Goal: Task Accomplishment & Management: Use online tool/utility

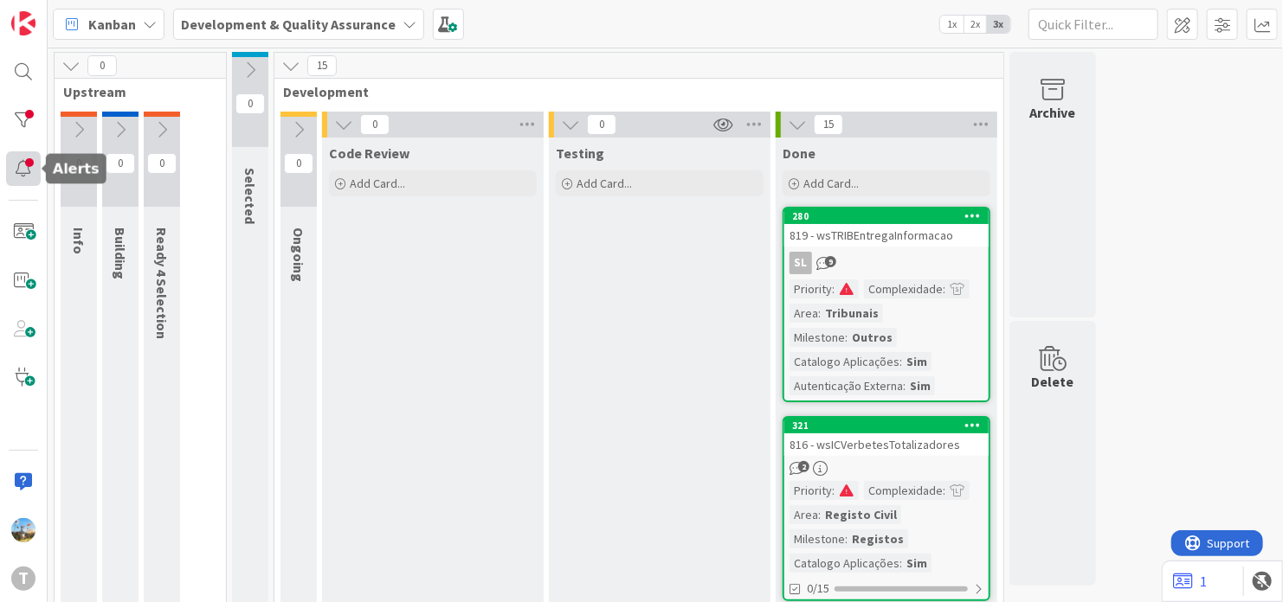
click at [18, 159] on div at bounding box center [23, 168] width 35 height 35
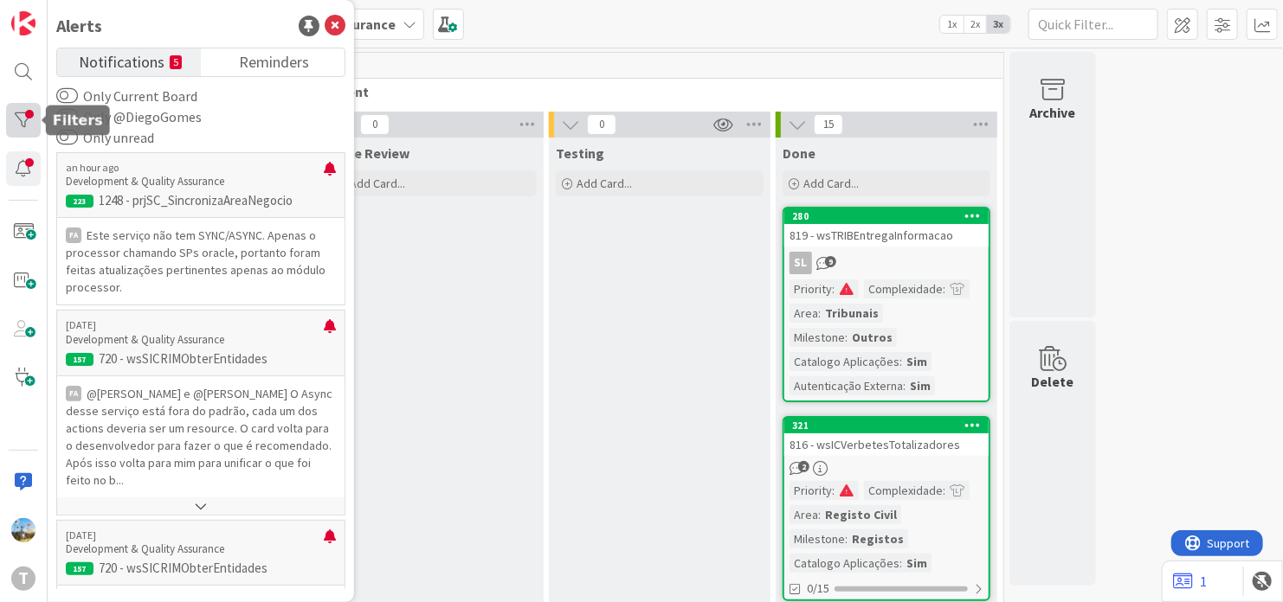
click at [20, 126] on div at bounding box center [23, 120] width 35 height 35
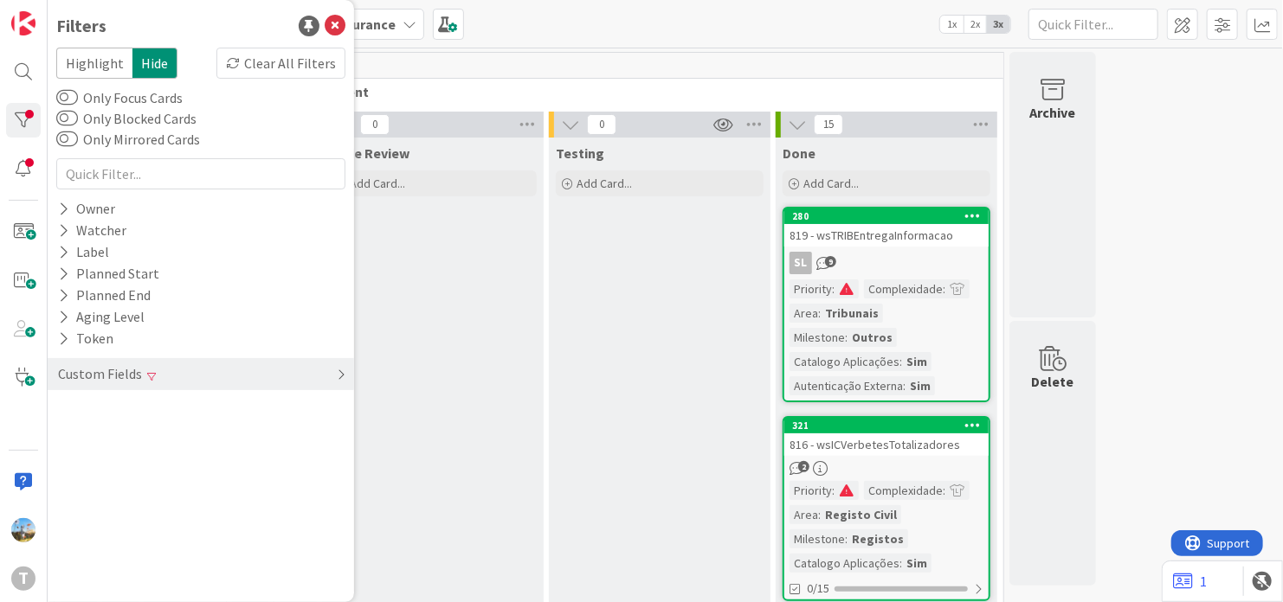
click at [120, 376] on div "Custom Fields" at bounding box center [99, 375] width 87 height 22
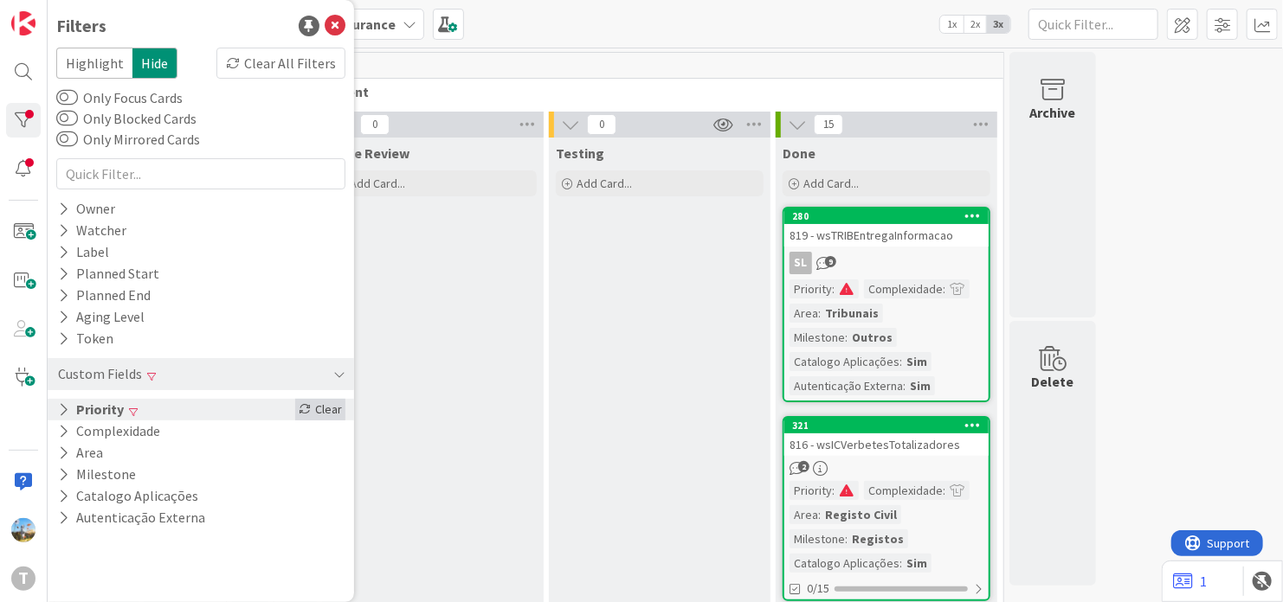
click at [335, 413] on div "Clear" at bounding box center [320, 410] width 50 height 22
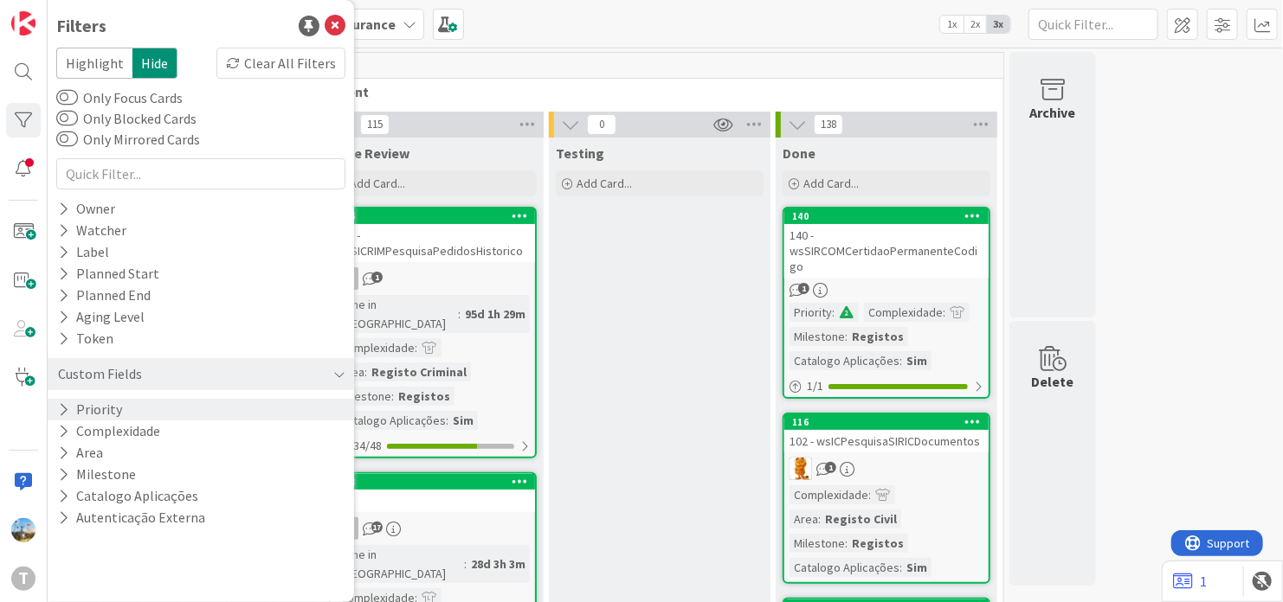
click at [119, 415] on button "Priority" at bounding box center [90, 410] width 68 height 22
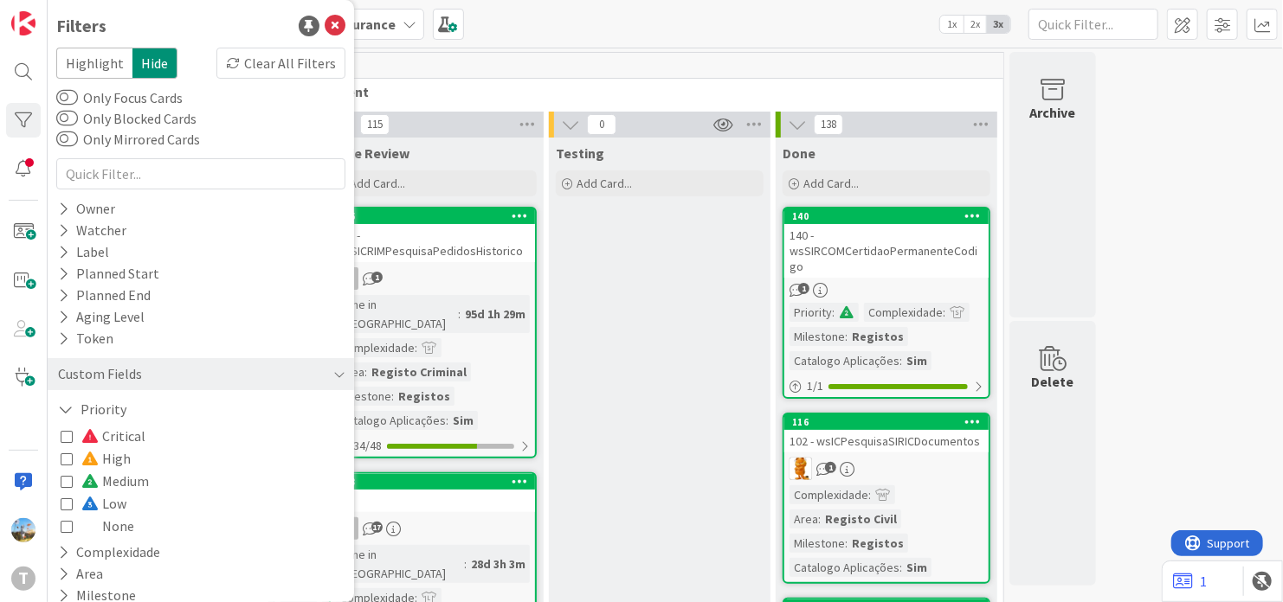
click at [117, 436] on span "Critical" at bounding box center [113, 436] width 64 height 23
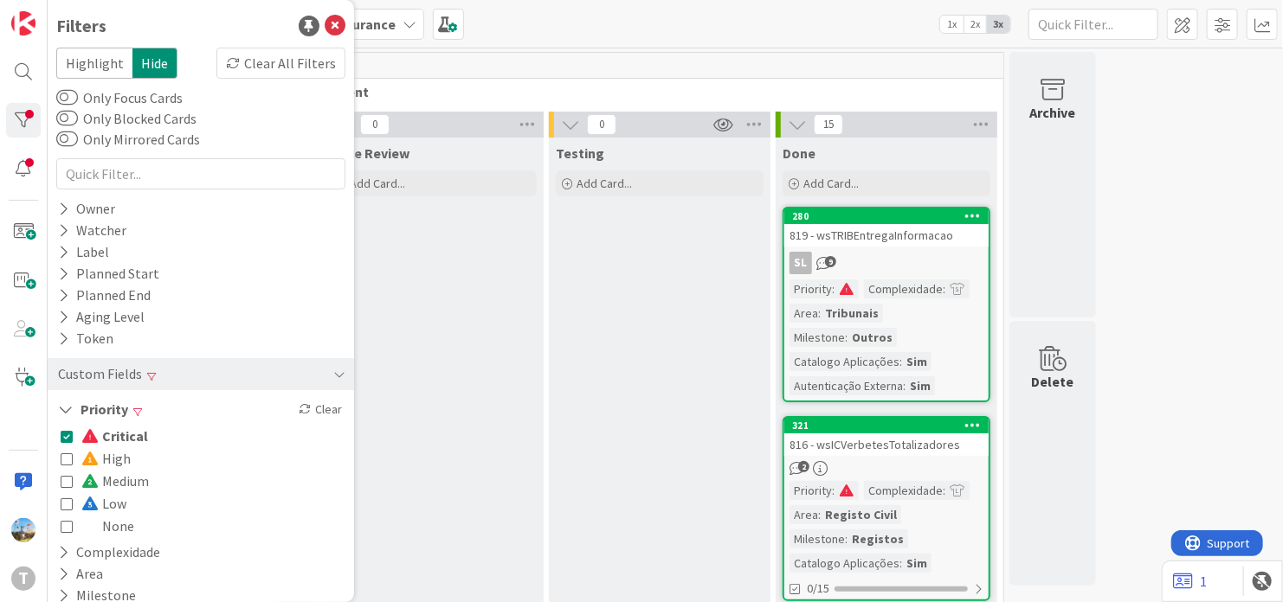
drag, startPoint x: 654, startPoint y: 322, endPoint x: 470, endPoint y: 248, distance: 198.0
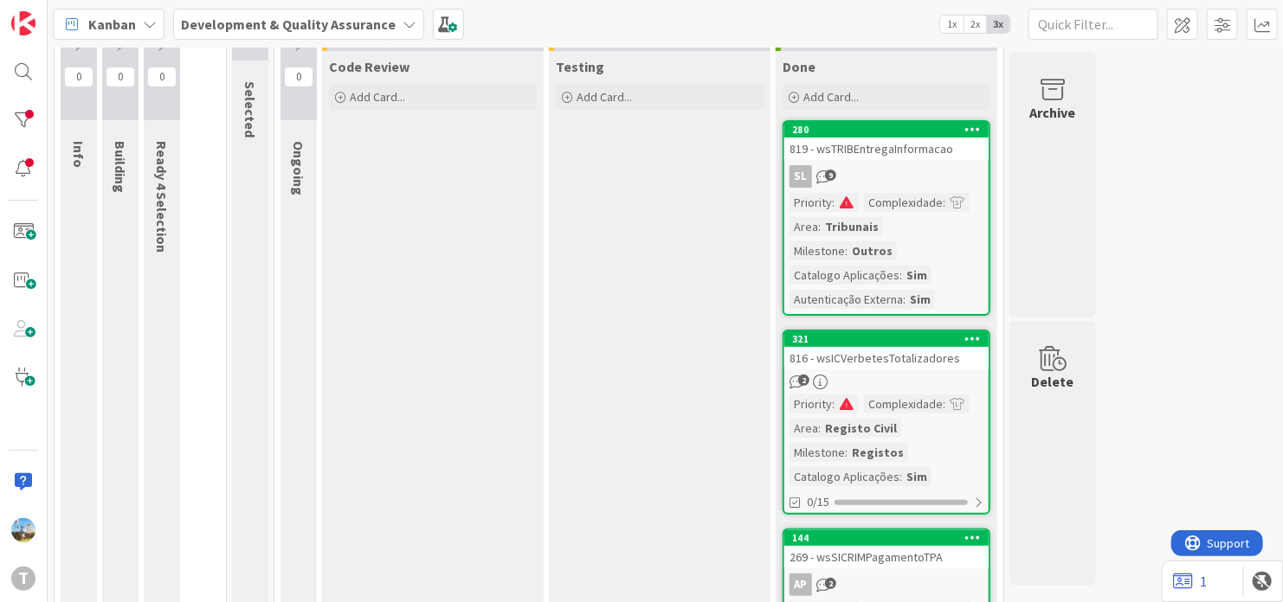
scroll to position [173, 0]
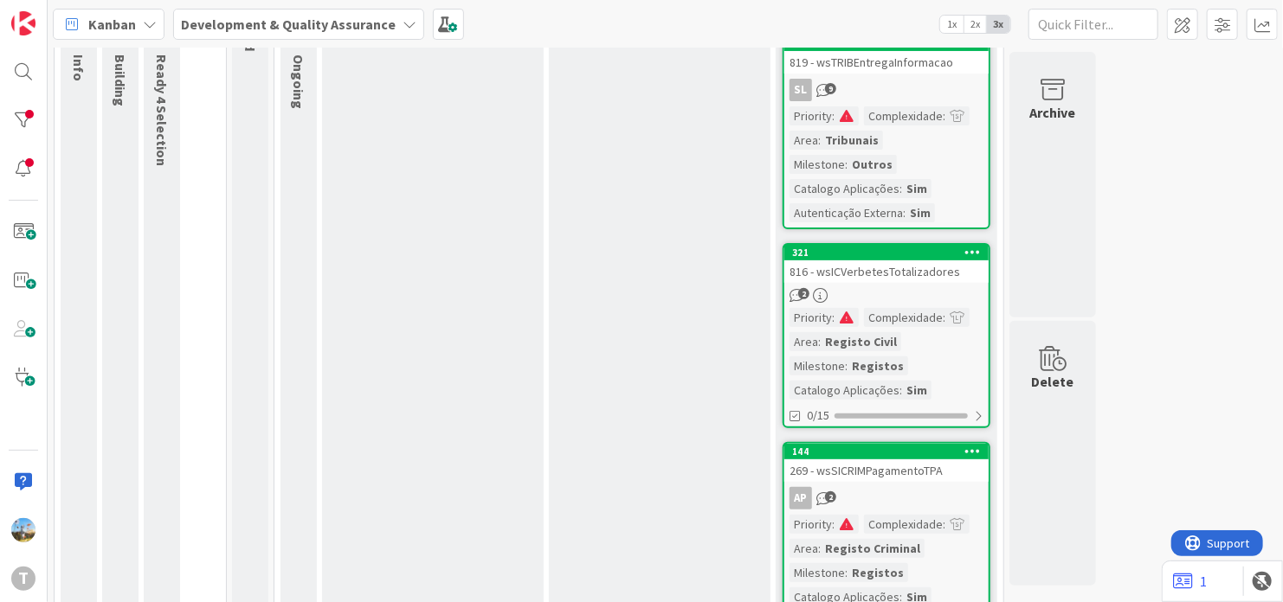
click at [850, 302] on link "321 816 - wsICVerbetesTotalizadores 2 Priority : Complexidade : Area : Registo …" at bounding box center [886, 335] width 208 height 185
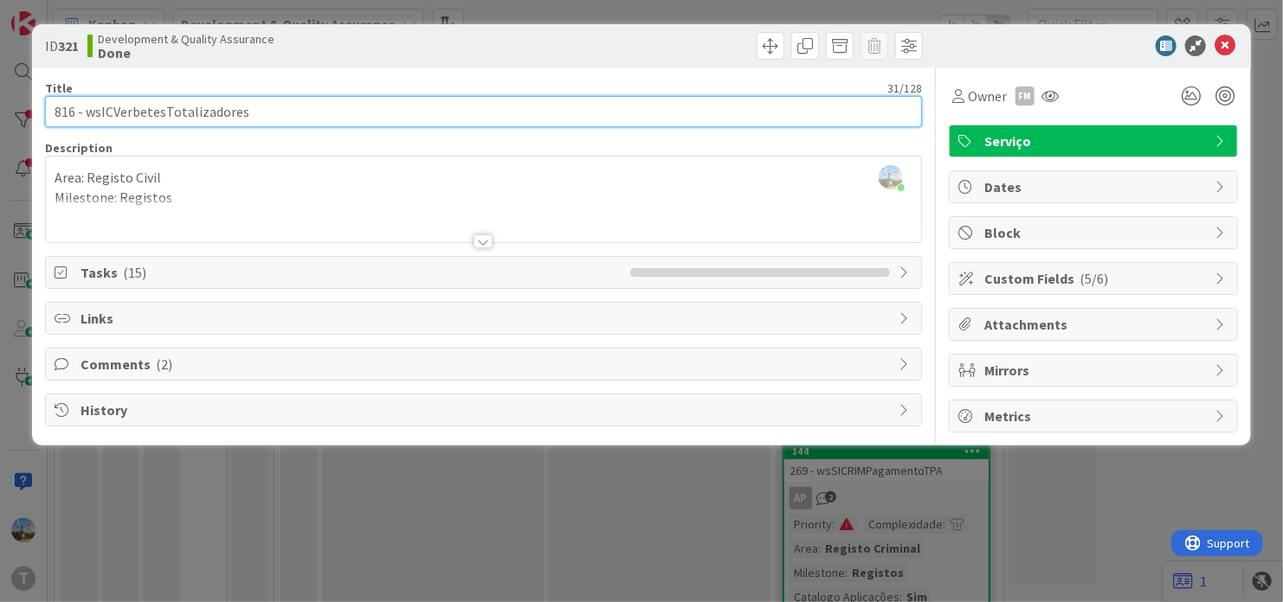
drag, startPoint x: 266, startPoint y: 112, endPoint x: 86, endPoint y: 111, distance: 180.0
click at [86, 111] on input "816 - wsICVerbetesTotalizadores" at bounding box center [483, 111] width 877 height 31
